Goal: Task Accomplishment & Management: Use online tool/utility

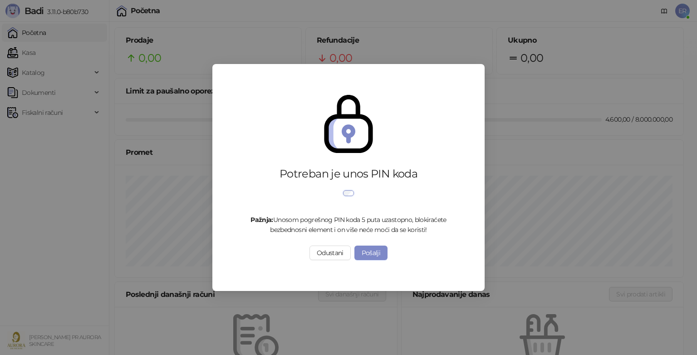
click at [151, 248] on div "Potreban je unos PIN koda Pažnja: Unosom pogrešnog PIN koda 5 puta uzastopno, b…" at bounding box center [348, 177] width 697 height 355
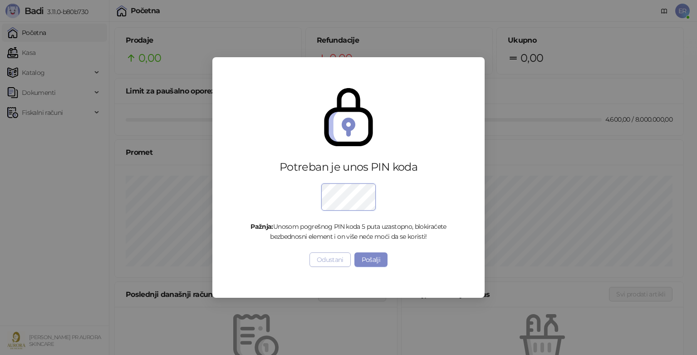
click at [325, 264] on button "Odustani" at bounding box center [329, 259] width 41 height 15
click at [325, 264] on div "Potreban je unos PIN koda Pažnja: Unosom pogrešnog PIN koda 5 puta uzastopno, b…" at bounding box center [348, 177] width 697 height 355
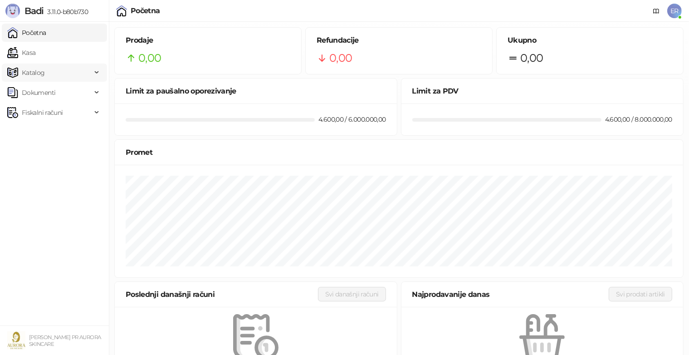
click at [89, 76] on span "Katalog" at bounding box center [49, 73] width 84 height 18
click at [65, 95] on link "Robne marke" at bounding box center [38, 92] width 54 height 18
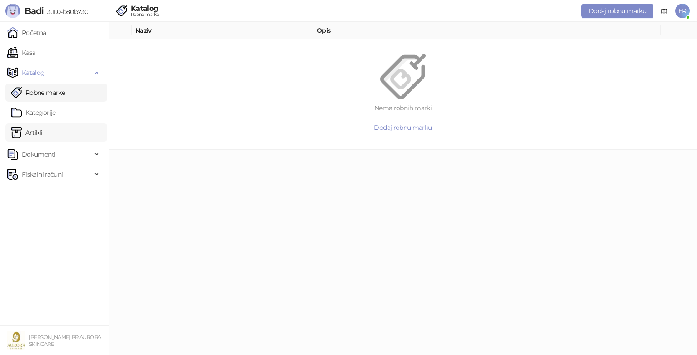
click at [43, 132] on link "Artikli" at bounding box center [27, 132] width 32 height 18
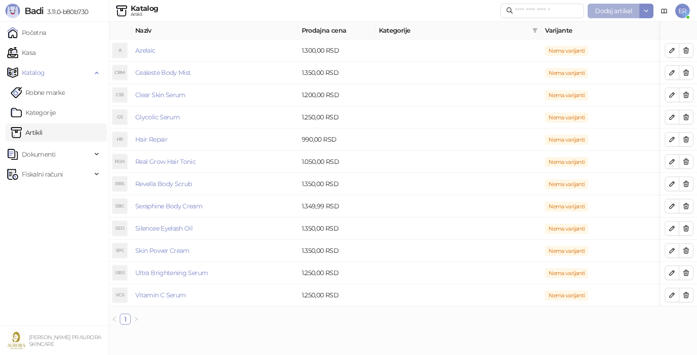
click at [609, 14] on span "Dodaj artikal" at bounding box center [613, 11] width 37 height 8
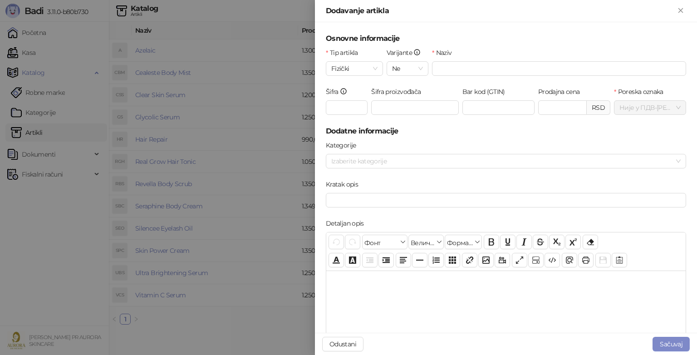
click at [382, 68] on div "Tip artikla Fizički" at bounding box center [354, 67] width 61 height 39
click at [376, 68] on div "Fizički" at bounding box center [354, 68] width 57 height 15
click at [354, 116] on div "Usluga" at bounding box center [353, 116] width 41 height 10
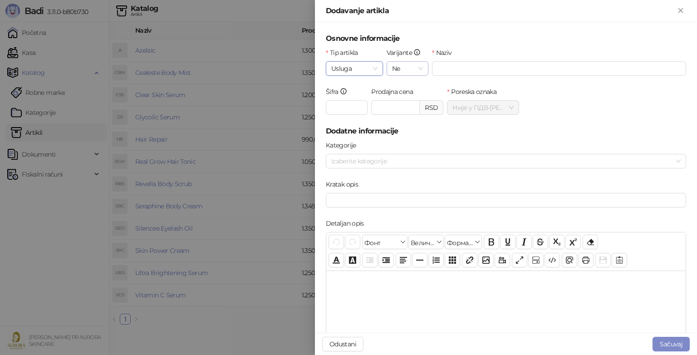
click at [421, 70] on div "Ne" at bounding box center [408, 68] width 42 height 15
click at [444, 68] on input "Naziv" at bounding box center [559, 68] width 254 height 15
click at [680, 11] on icon "Zatvori" at bounding box center [680, 10] width 4 height 4
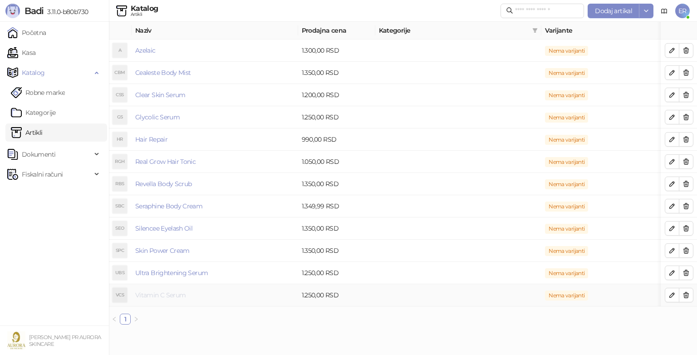
click at [164, 295] on link "Vitamin C Serum" at bounding box center [160, 295] width 50 height 8
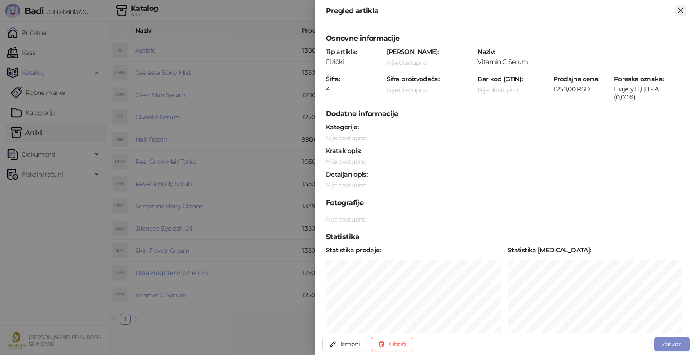
click at [682, 9] on icon "Zatvori" at bounding box center [680, 10] width 4 height 4
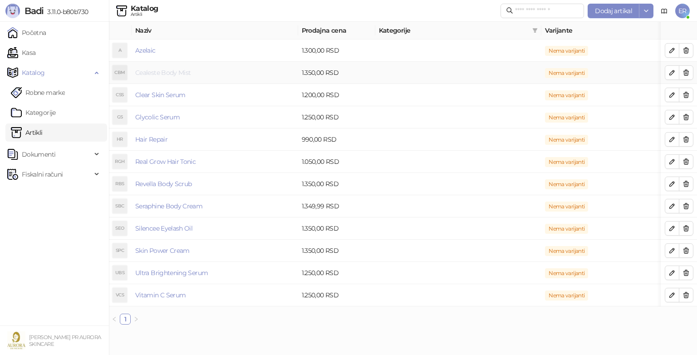
click at [177, 75] on link "Cealeste Body Mist" at bounding box center [162, 73] width 55 height 8
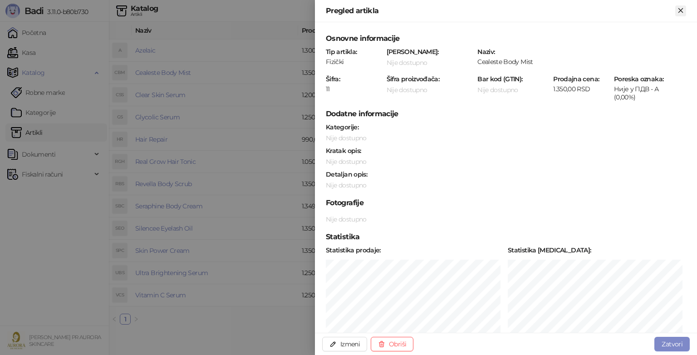
click at [683, 11] on icon "Zatvori" at bounding box center [681, 10] width 8 height 8
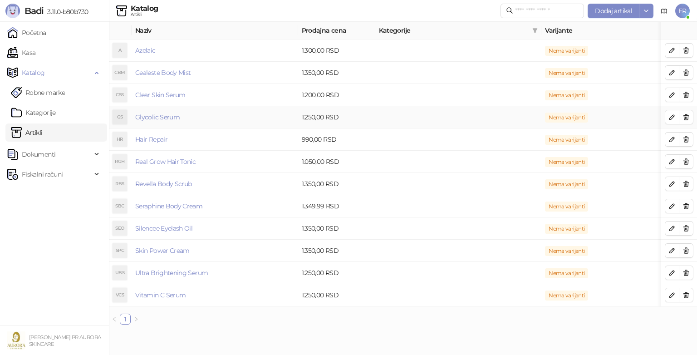
click at [167, 121] on td "Glycolic Serum" at bounding box center [215, 117] width 167 height 22
click at [155, 117] on link "Glycolic Serum" at bounding box center [157, 117] width 44 height 8
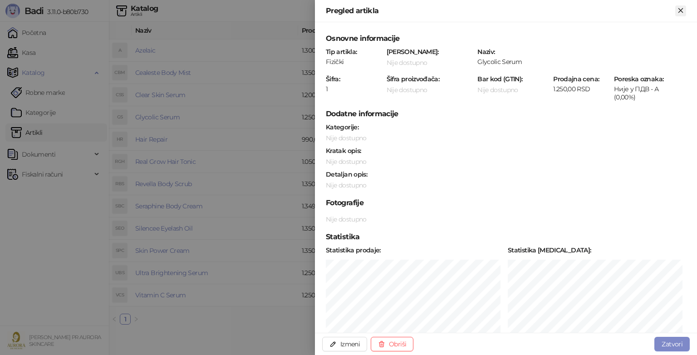
click at [679, 11] on icon "Zatvori" at bounding box center [681, 10] width 8 height 8
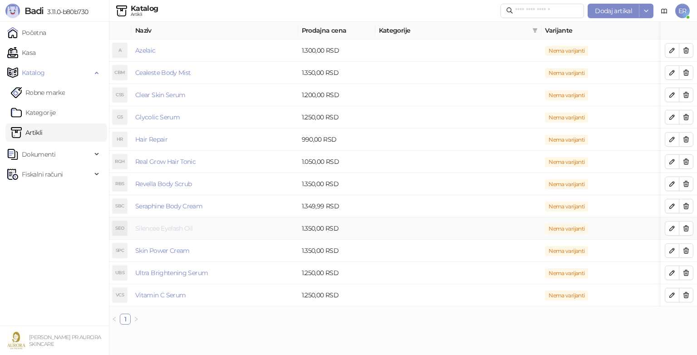
click at [172, 227] on link "Silencee Eyelash Oil" at bounding box center [163, 228] width 57 height 8
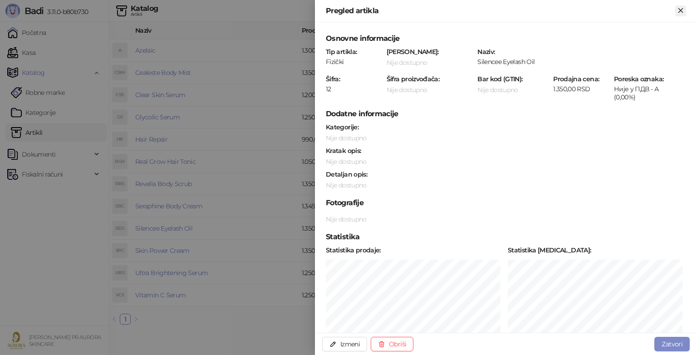
click at [683, 9] on icon "Zatvori" at bounding box center [681, 10] width 8 height 8
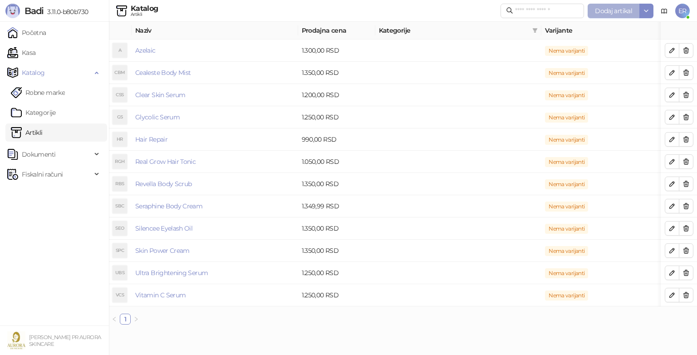
click at [619, 12] on span "Dodaj artikal" at bounding box center [613, 11] width 37 height 8
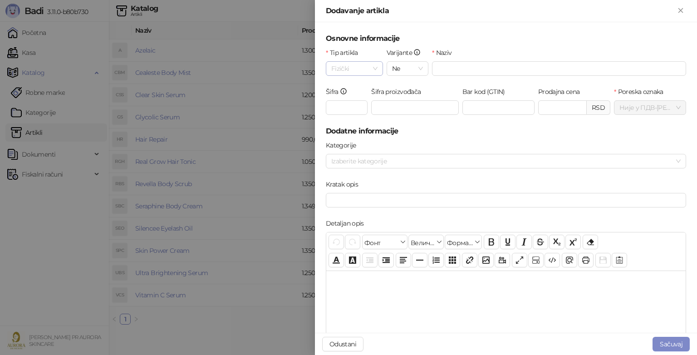
click at [370, 71] on span "Fizički" at bounding box center [354, 69] width 46 height 14
click at [343, 112] on div "Usluga" at bounding box center [353, 116] width 41 height 10
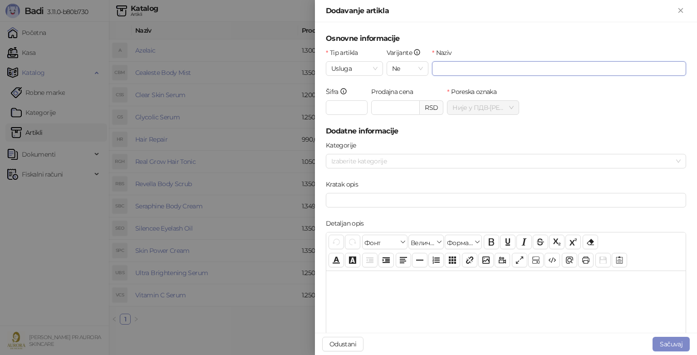
click at [448, 74] on input "Naziv" at bounding box center [559, 68] width 254 height 15
click at [341, 104] on input "Šifra" at bounding box center [347, 107] width 42 height 15
type input "**"
type input "******"
click at [559, 102] on div "Šifra ** Prodajna cena ****** RSD Poreska oznaka Није у ПДВ - А ( 0,00 %)" at bounding box center [506, 106] width 364 height 39
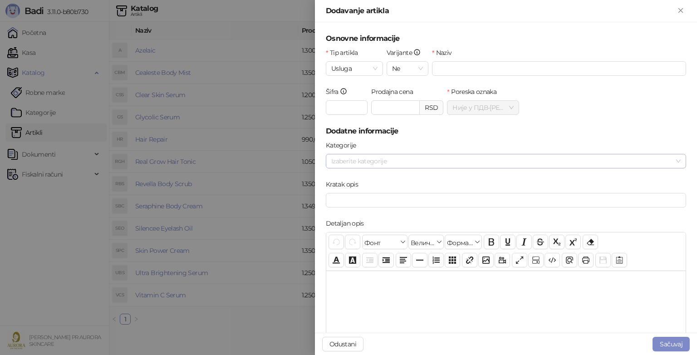
click at [430, 165] on div at bounding box center [501, 161] width 347 height 13
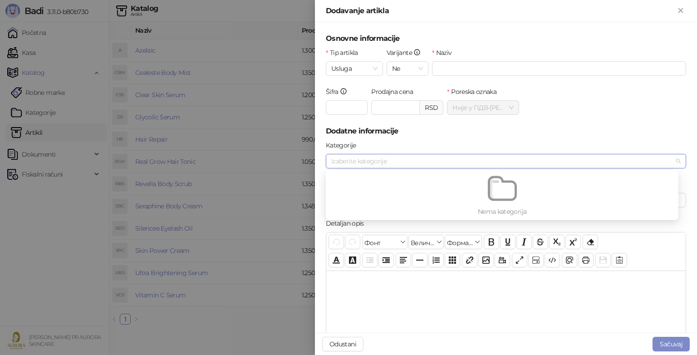
click at [537, 136] on h5 "Dodatne informacije" at bounding box center [506, 131] width 360 height 11
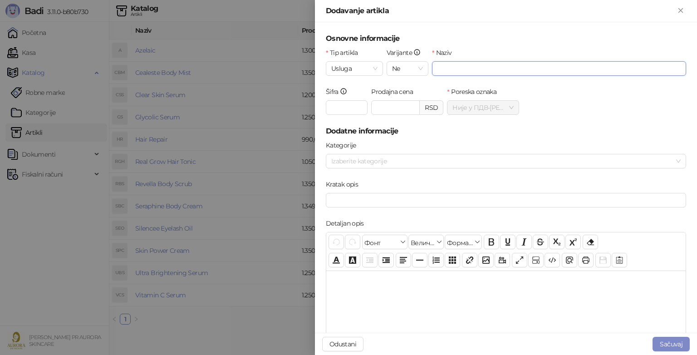
click at [454, 73] on input "Naziv" at bounding box center [559, 68] width 254 height 15
type input "*"
type input "*******"
click at [663, 343] on button "Sačuvaj" at bounding box center [671, 344] width 37 height 15
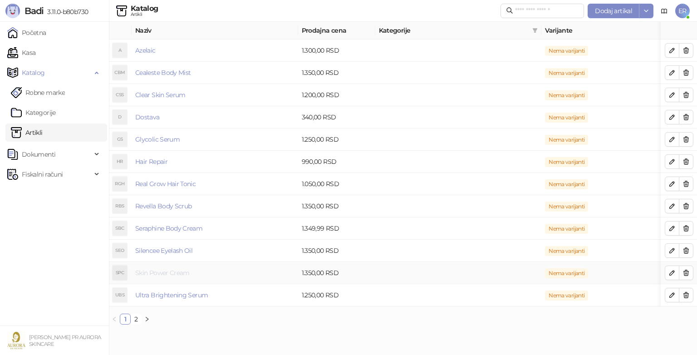
click at [169, 274] on link "Skin Power Cream" at bounding box center [162, 273] width 54 height 8
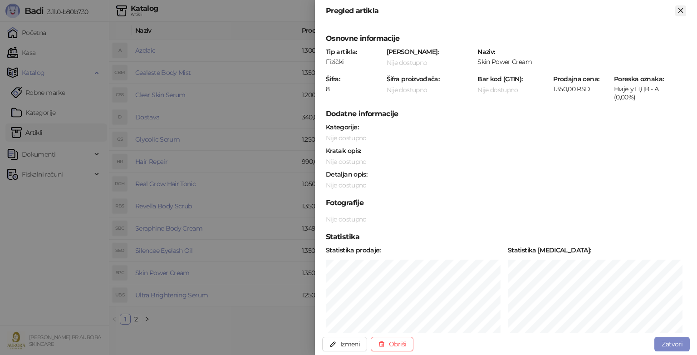
click at [681, 10] on icon "Zatvori" at bounding box center [680, 10] width 4 height 4
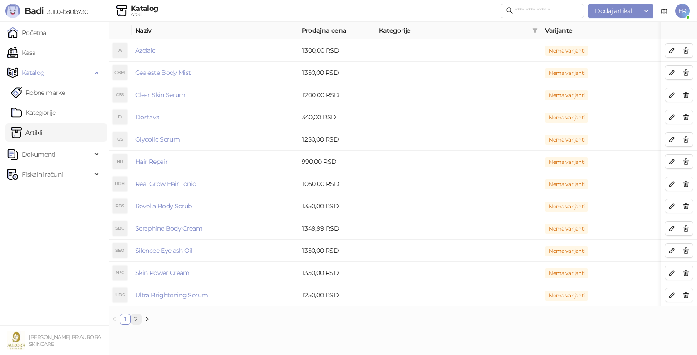
click at [136, 324] on link "2" at bounding box center [136, 319] width 10 height 10
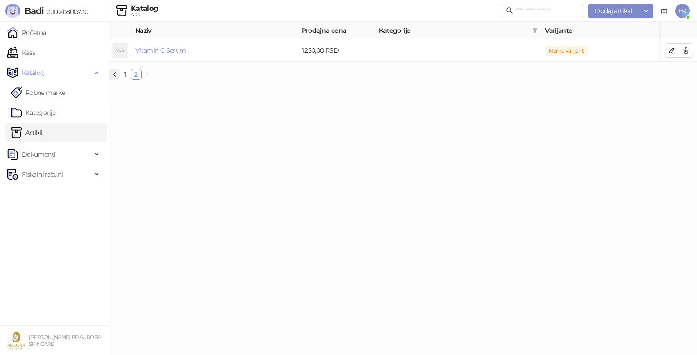
click at [114, 77] on icon "left" at bounding box center [114, 74] width 5 height 5
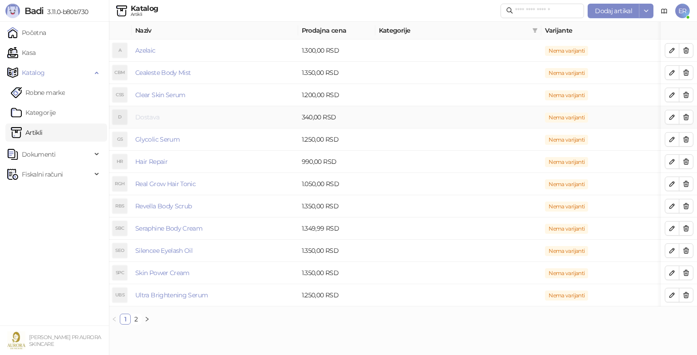
click at [147, 116] on link "Dostava" at bounding box center [147, 117] width 25 height 8
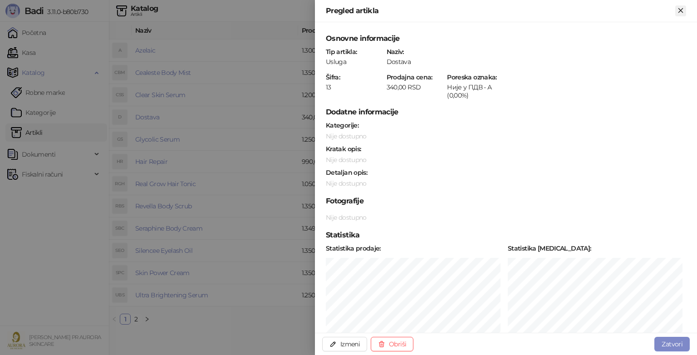
click at [680, 12] on icon "Zatvori" at bounding box center [681, 10] width 8 height 8
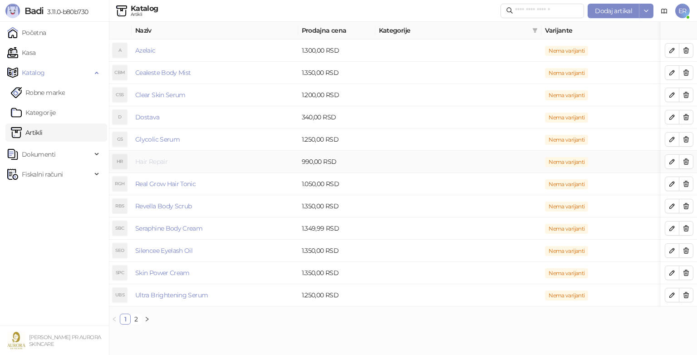
click at [153, 162] on link "Hair Repair" at bounding box center [151, 161] width 32 height 8
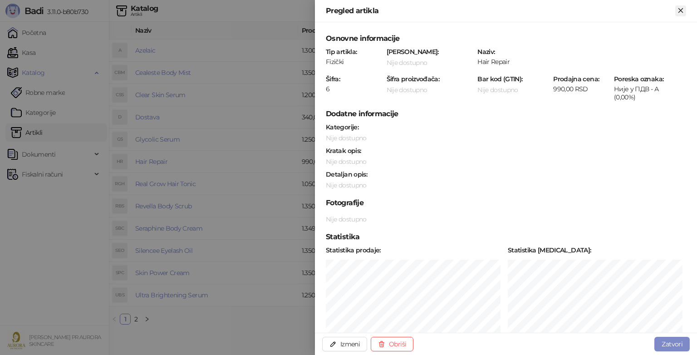
click at [680, 6] on icon "Zatvori" at bounding box center [681, 10] width 8 height 8
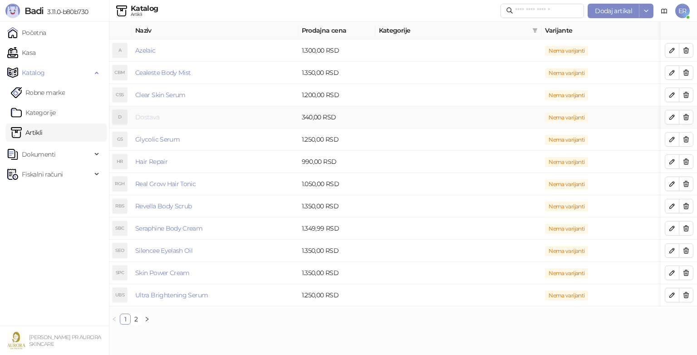
click at [143, 118] on link "Dostava" at bounding box center [147, 117] width 25 height 8
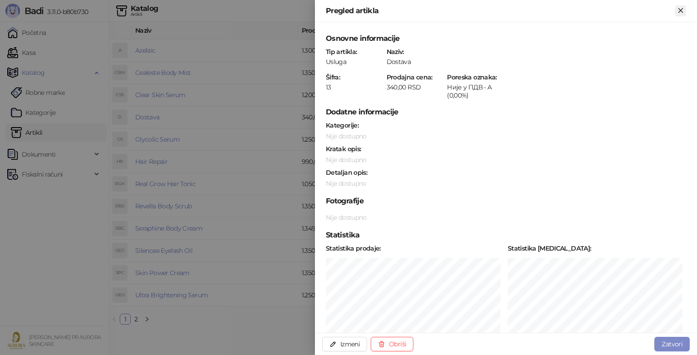
click at [677, 12] on icon "Zatvori" at bounding box center [681, 10] width 8 height 8
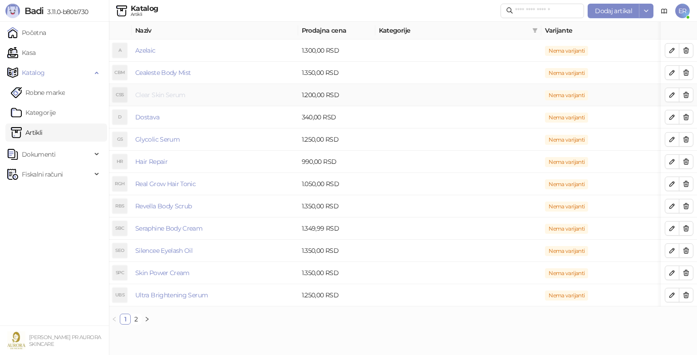
click at [167, 96] on link "Clear Skin Serum" at bounding box center [160, 95] width 50 height 8
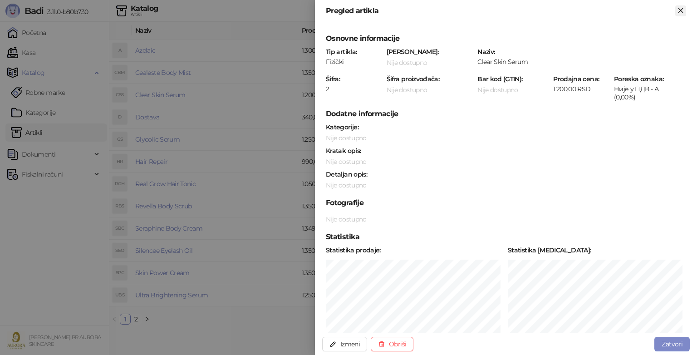
click at [682, 12] on icon "Zatvori" at bounding box center [681, 10] width 8 height 8
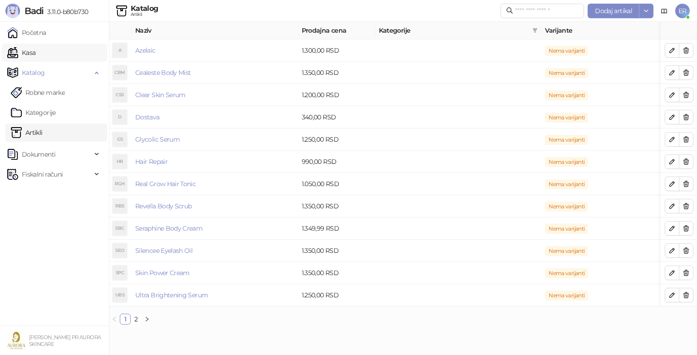
click at [35, 45] on link "Kasa" at bounding box center [21, 53] width 28 height 18
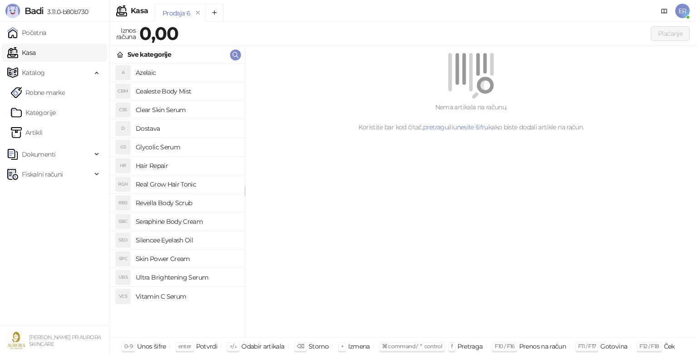
click at [167, 145] on h4 "Glycolic Serum" at bounding box center [187, 147] width 102 height 15
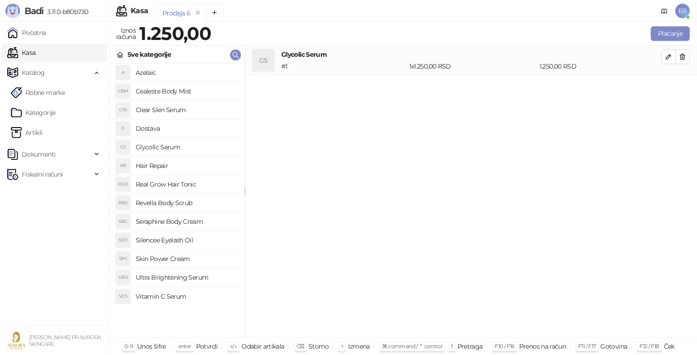
click at [146, 130] on h4 "Dostava" at bounding box center [187, 128] width 102 height 15
click at [169, 147] on h4 "Glycolic Serum" at bounding box center [187, 147] width 102 height 15
click at [670, 58] on icon "button" at bounding box center [668, 56] width 7 height 7
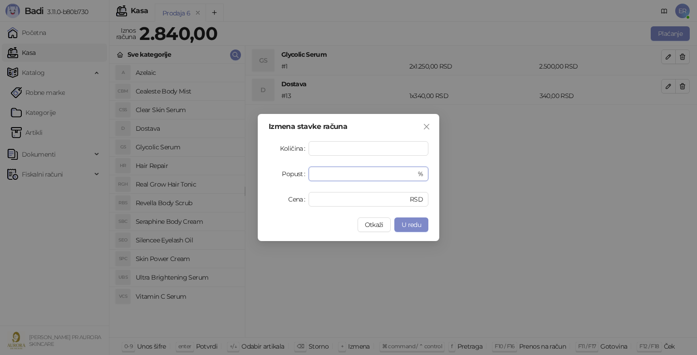
drag, startPoint x: 327, startPoint y: 169, endPoint x: 274, endPoint y: 171, distance: 53.1
click at [274, 171] on div "Popust * %" at bounding box center [349, 174] width 160 height 15
type input "*"
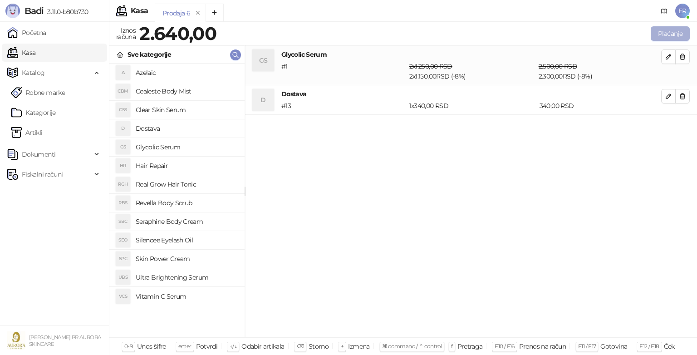
click at [685, 33] on button "Plaćanje" at bounding box center [670, 33] width 39 height 15
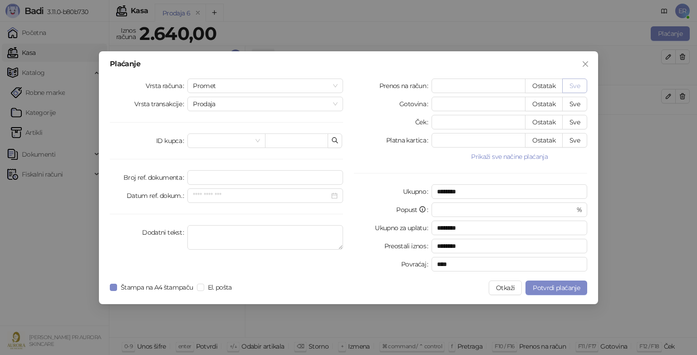
click at [576, 87] on button "Sve" at bounding box center [574, 86] width 25 height 15
type input "****"
click at [239, 142] on input "search" at bounding box center [222, 141] width 59 height 14
click at [157, 120] on div "Vrsta računa Promet Vrsta transakcije Prodaja ID kupca Broj ref. dokumenta Datu…" at bounding box center [226, 177] width 244 height 196
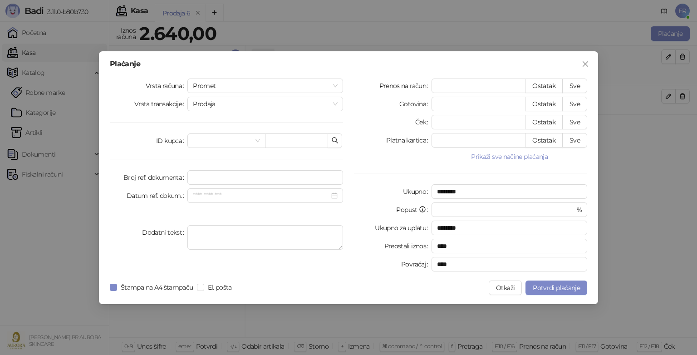
click at [270, 93] on div "Vrsta računa Promet Vrsta transakcije Prodaja ID kupca Broj ref. dokumenta Datu…" at bounding box center [226, 177] width 244 height 196
click at [276, 89] on span "Promet" at bounding box center [265, 86] width 145 height 14
click at [323, 104] on span "Prodaja" at bounding box center [265, 104] width 145 height 14
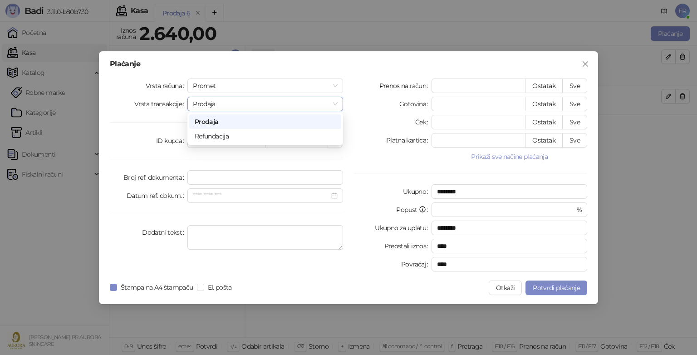
click at [323, 104] on span "Prodaja" at bounding box center [265, 104] width 145 height 14
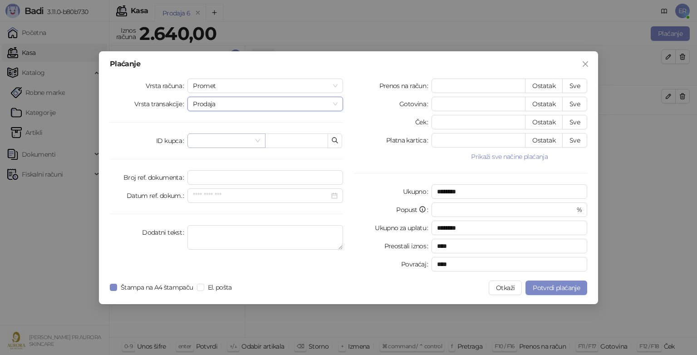
click at [231, 142] on input "search" at bounding box center [222, 141] width 59 height 14
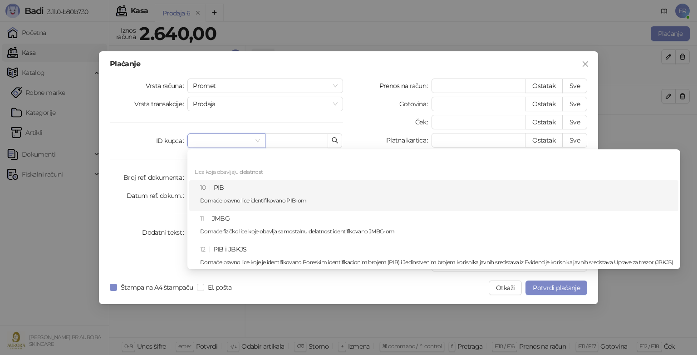
click at [339, 199] on p "Domaće pravno lice identifikovano PIB-om" at bounding box center [436, 200] width 473 height 5
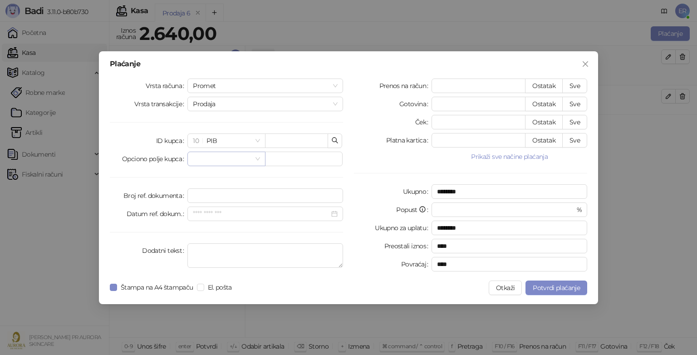
click at [250, 159] on input "search" at bounding box center [222, 159] width 59 height 14
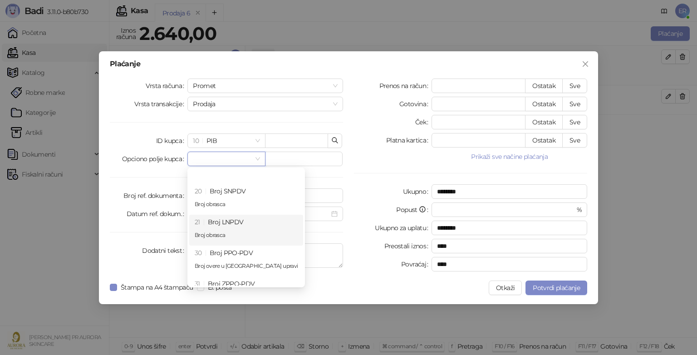
click at [362, 167] on div "Prenos na račun **** Ostatak Sve Gotovina * Ostatak Sve Ček * Ostatak Sve Platn…" at bounding box center [471, 177] width 244 height 196
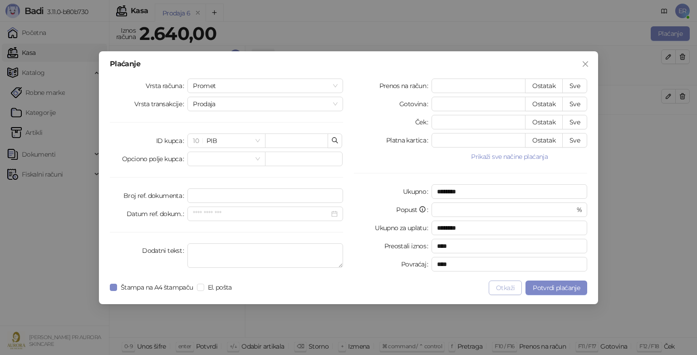
click at [507, 290] on button "Otkaži" at bounding box center [505, 287] width 33 height 15
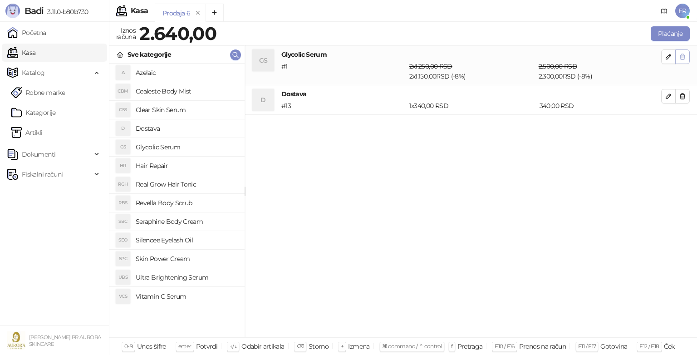
click at [682, 60] on span "button" at bounding box center [682, 56] width 7 height 9
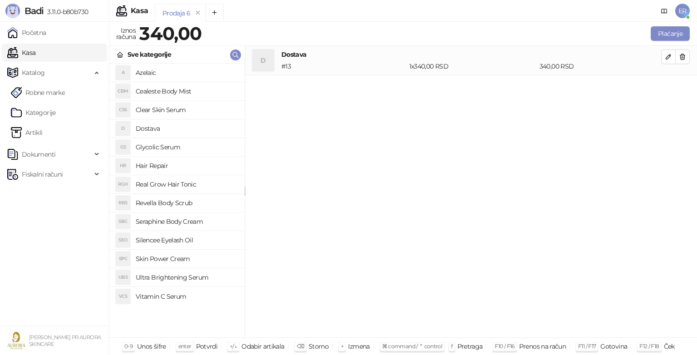
click at [682, 60] on span "button" at bounding box center [682, 56] width 7 height 9
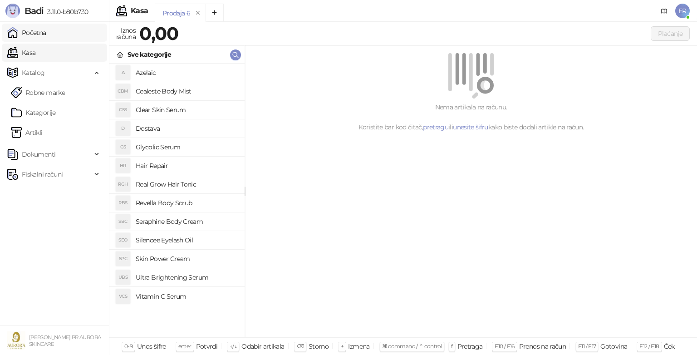
click at [42, 35] on link "Početna" at bounding box center [26, 33] width 39 height 18
